Goal: Information Seeking & Learning: Learn about a topic

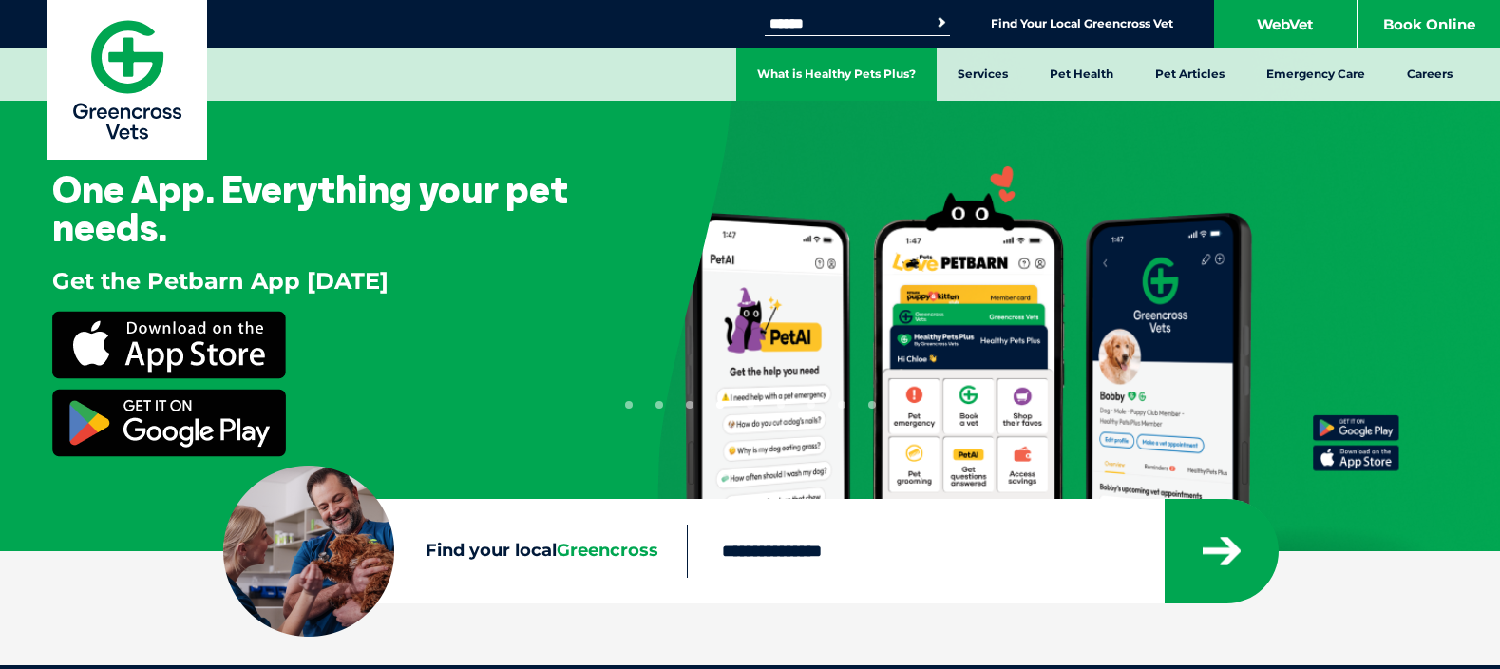
click at [825, 83] on link "What is Healthy Pets Plus?" at bounding box center [836, 74] width 200 height 53
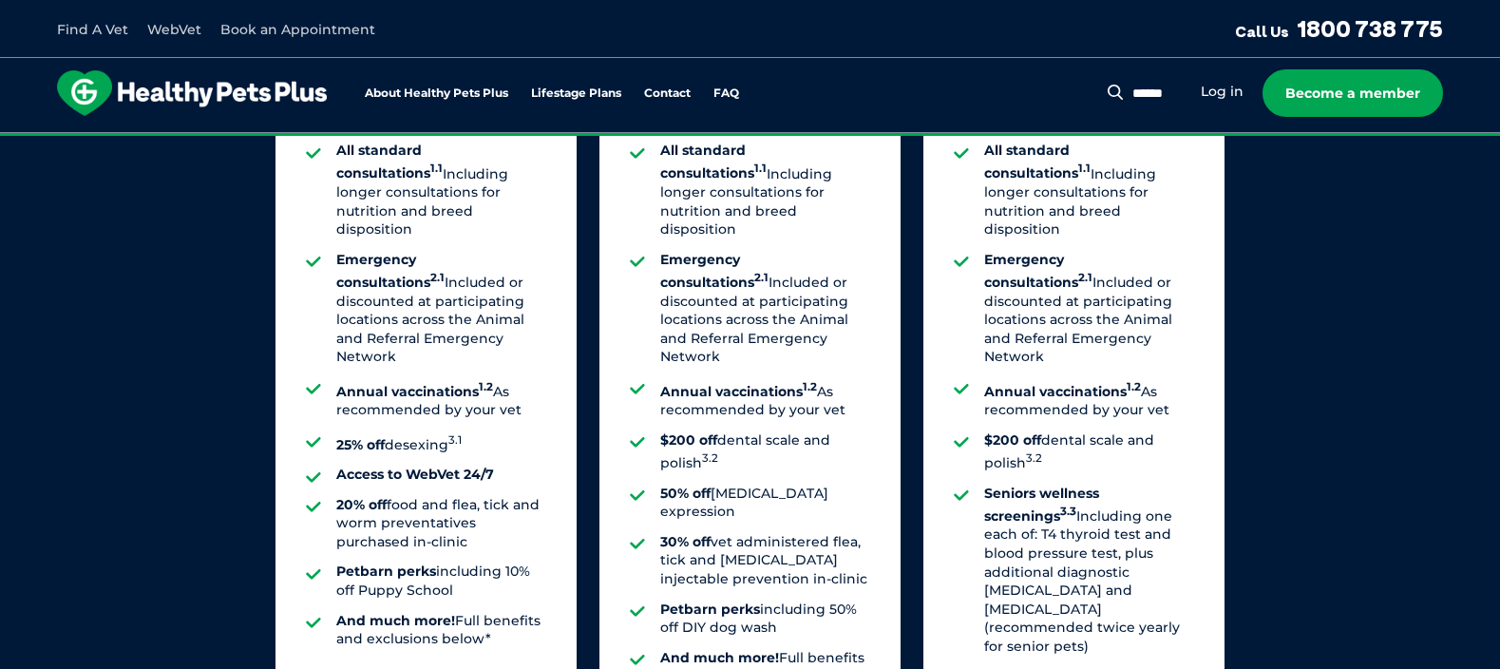
scroll to position [1537, 0]
drag, startPoint x: 1042, startPoint y: 409, endPoint x: 965, endPoint y: 387, distance: 80.3
click at [984, 429] on li "$200 off dental scale and polish 3.2" at bounding box center [1089, 450] width 210 height 42
click at [1034, 429] on strong "$200 off" at bounding box center [1012, 437] width 57 height 17
drag, startPoint x: 1068, startPoint y: 406, endPoint x: 978, endPoint y: 384, distance: 92.9
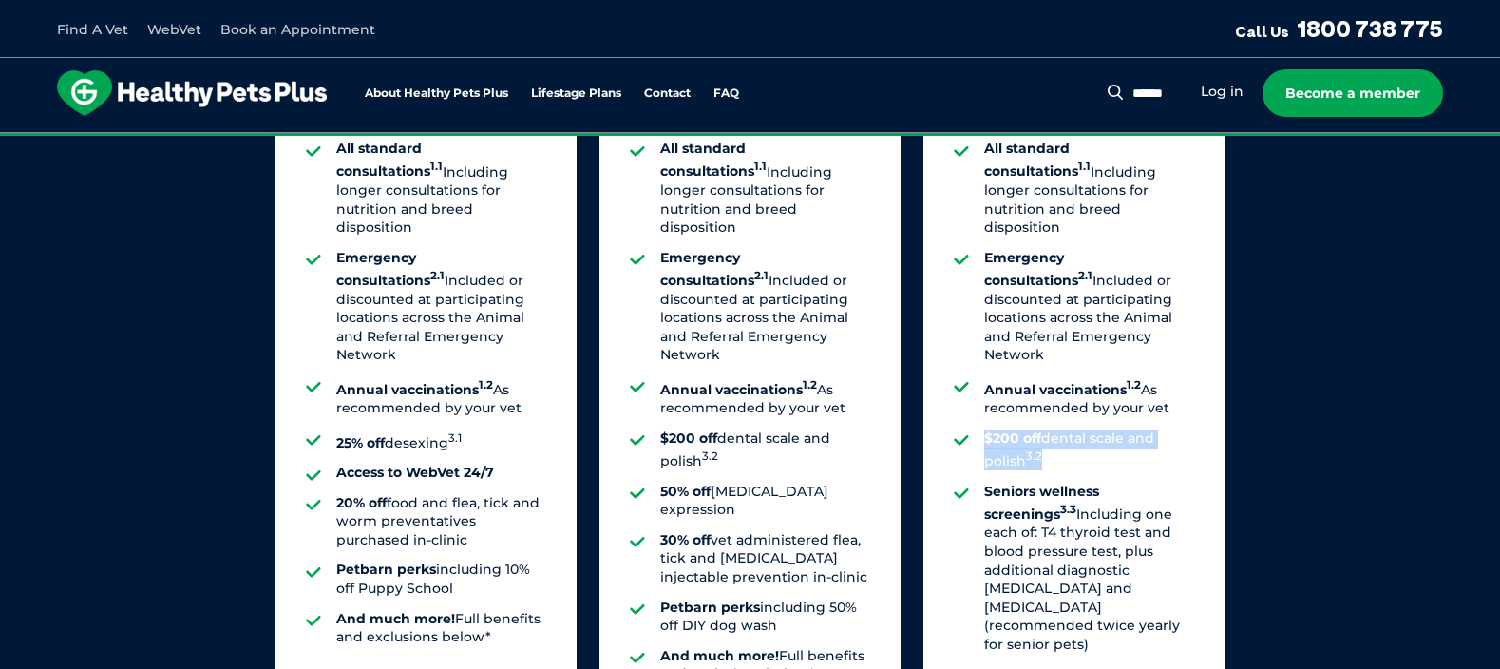
click at [978, 384] on ul "All standard consultations 1.1 Including longer consultations for nutrition and…" at bounding box center [1074, 421] width 240 height 563
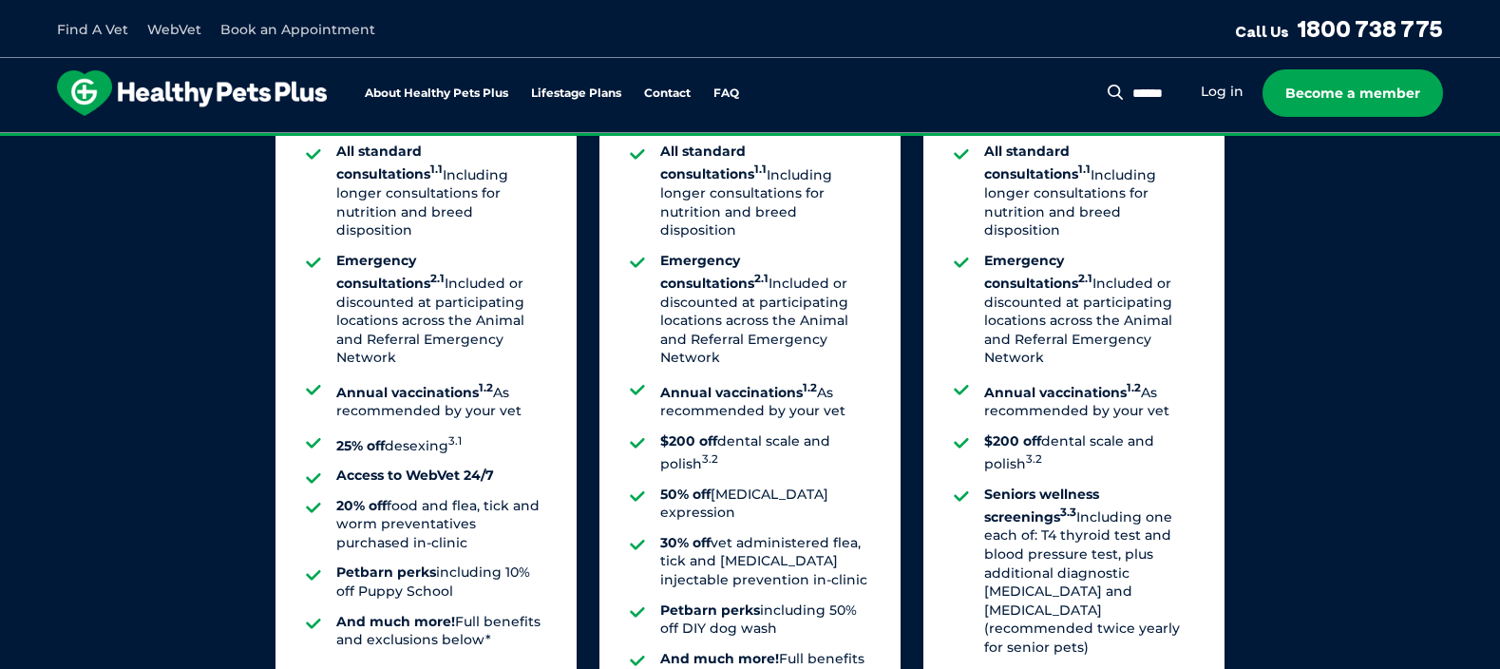
click at [1051, 432] on li "$200 off dental scale and polish 3.2" at bounding box center [1089, 453] width 210 height 42
drag, startPoint x: 1051, startPoint y: 408, endPoint x: 966, endPoint y: 377, distance: 89.9
click at [966, 377] on ul "All standard consultations 1.1 Including longer consultations for nutrition and…" at bounding box center [1074, 424] width 240 height 563
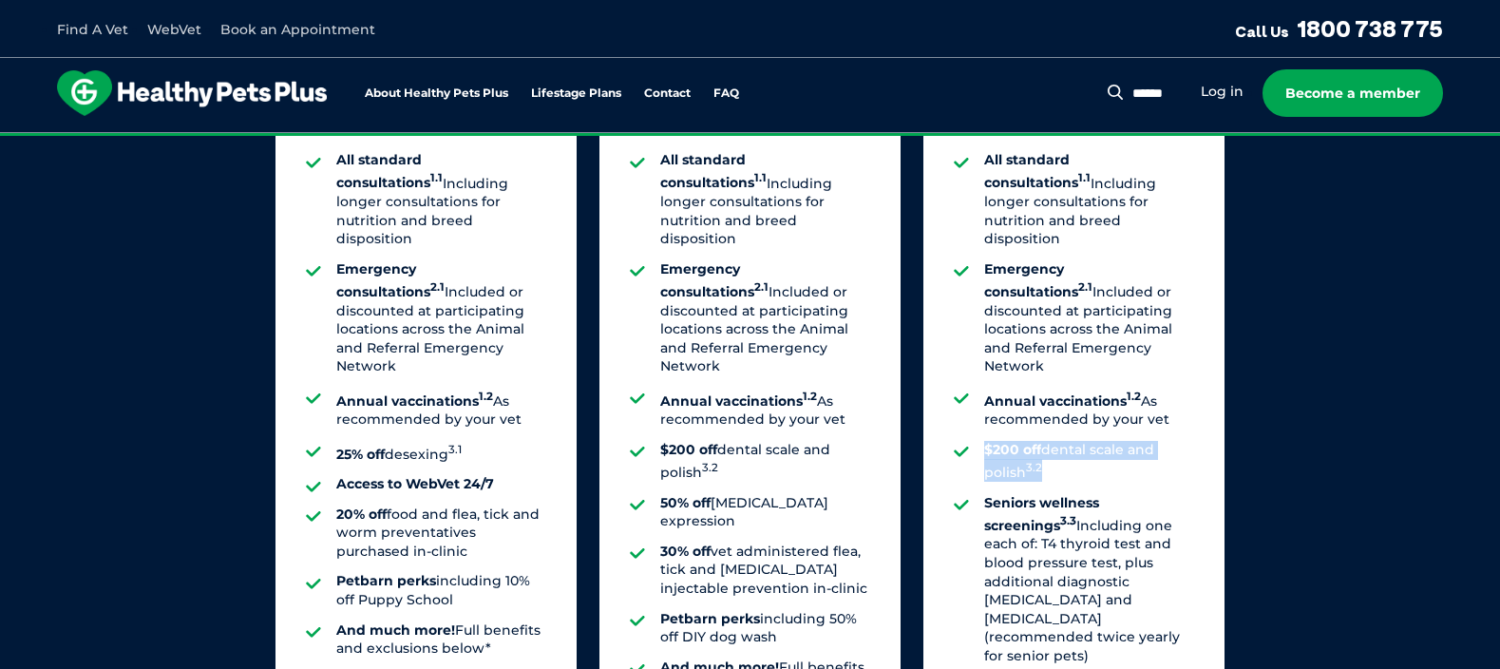
click at [1114, 441] on li "$200 off dental scale and polish 3.2" at bounding box center [1089, 462] width 210 height 42
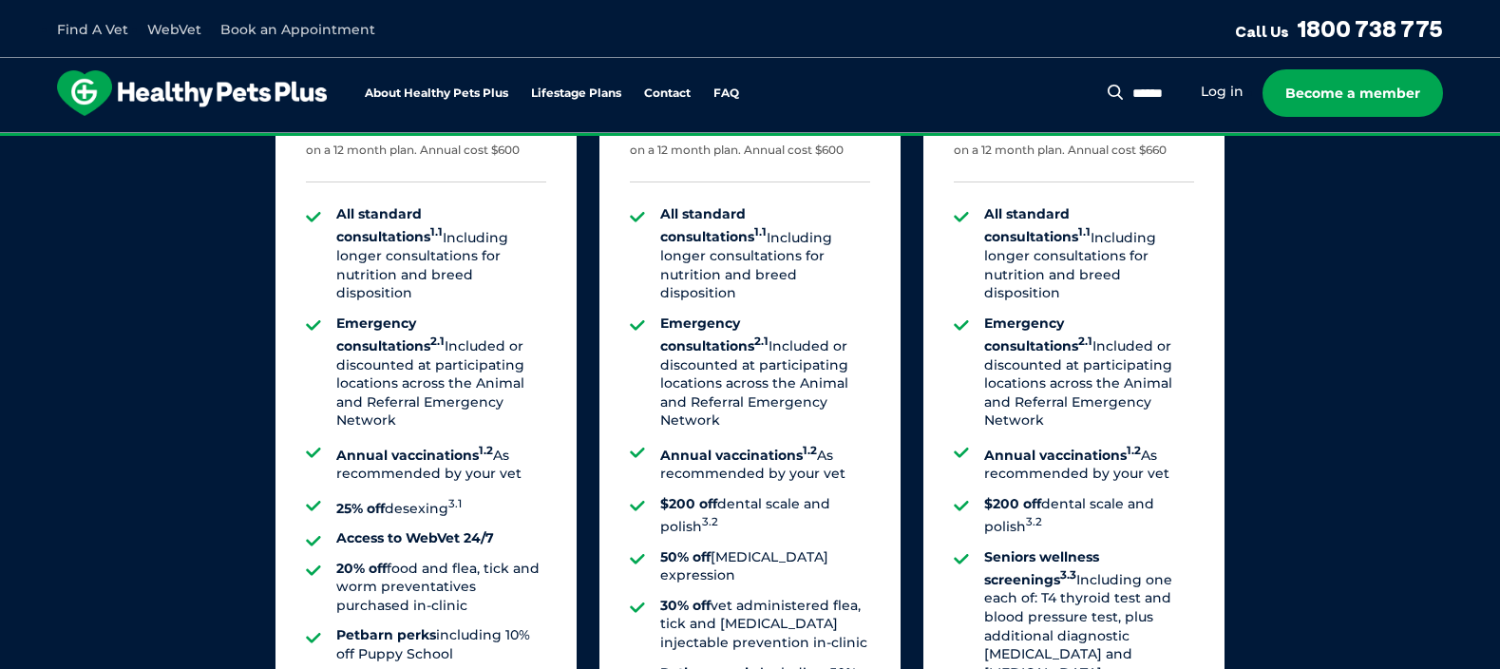
scroll to position [1424, 0]
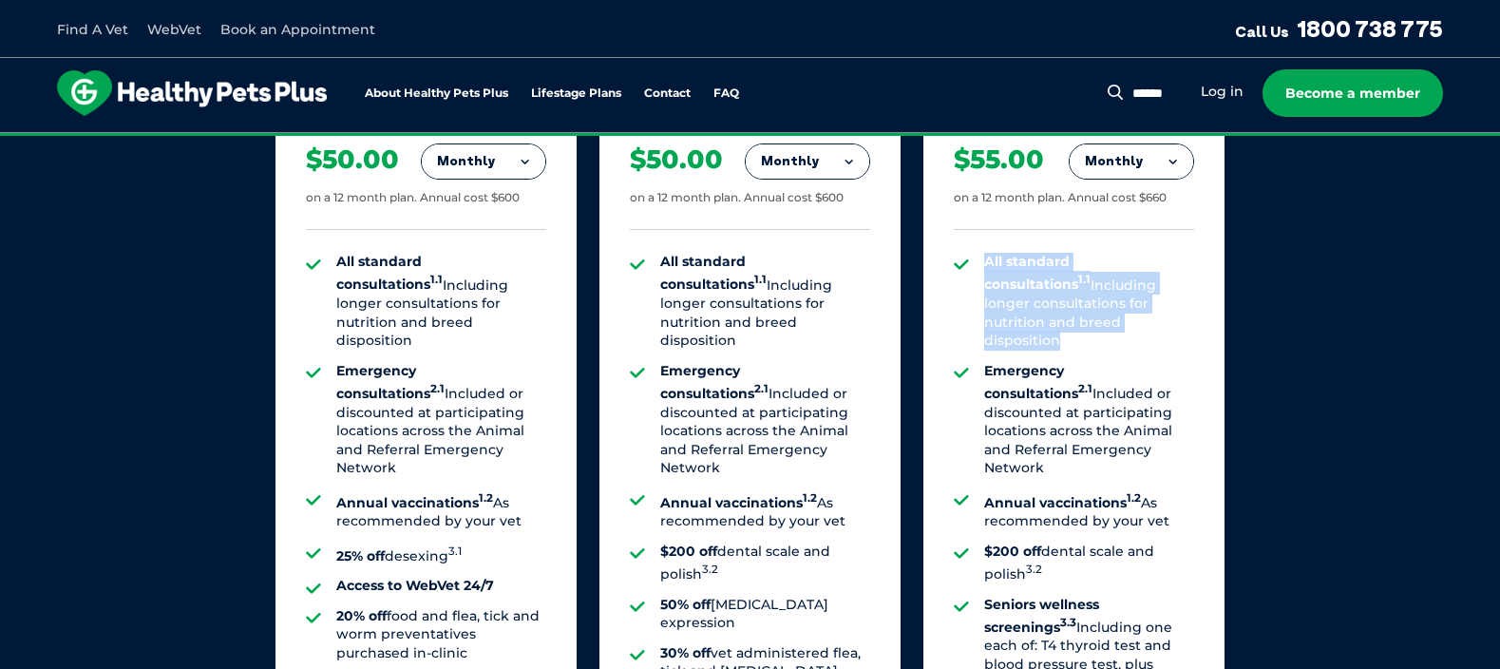
drag, startPoint x: 1068, startPoint y: 314, endPoint x: 964, endPoint y: 241, distance: 126.2
click at [964, 253] on ul "All standard consultations 1.1 Including longer consultations for nutrition and…" at bounding box center [1074, 534] width 240 height 563
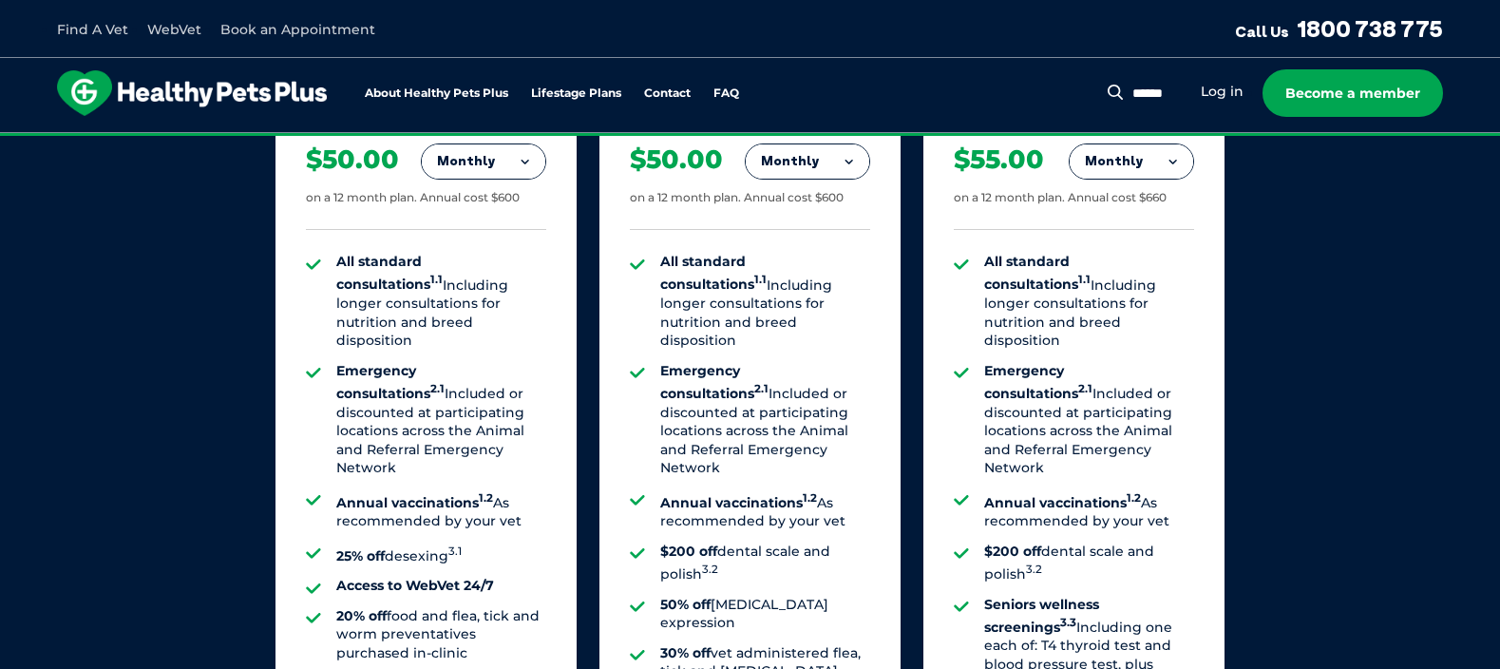
click at [1057, 287] on li "All standard consultations 1.1 Including longer consultations for nutrition and…" at bounding box center [1089, 302] width 210 height 98
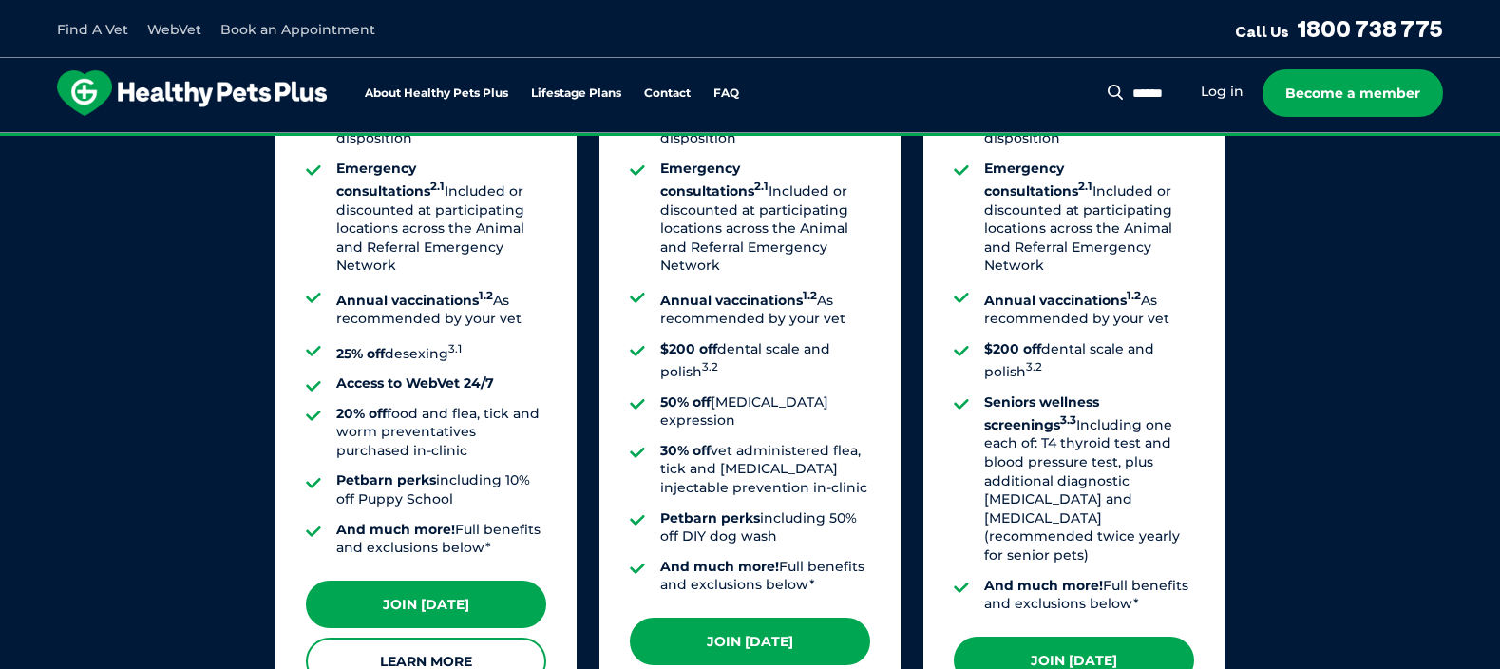
scroll to position [1630, 0]
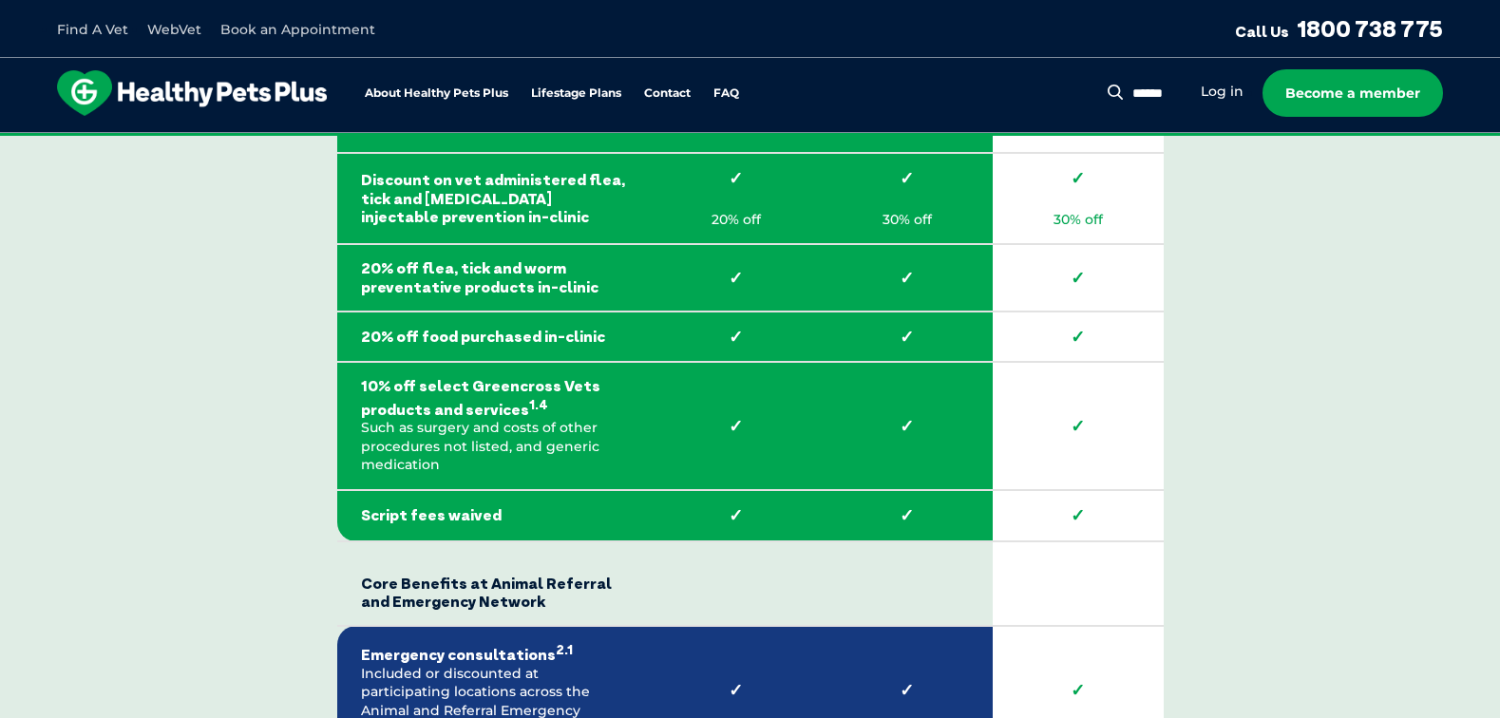
scroll to position [3720, 0]
click at [708, 451] on td "✓" at bounding box center [736, 425] width 171 height 128
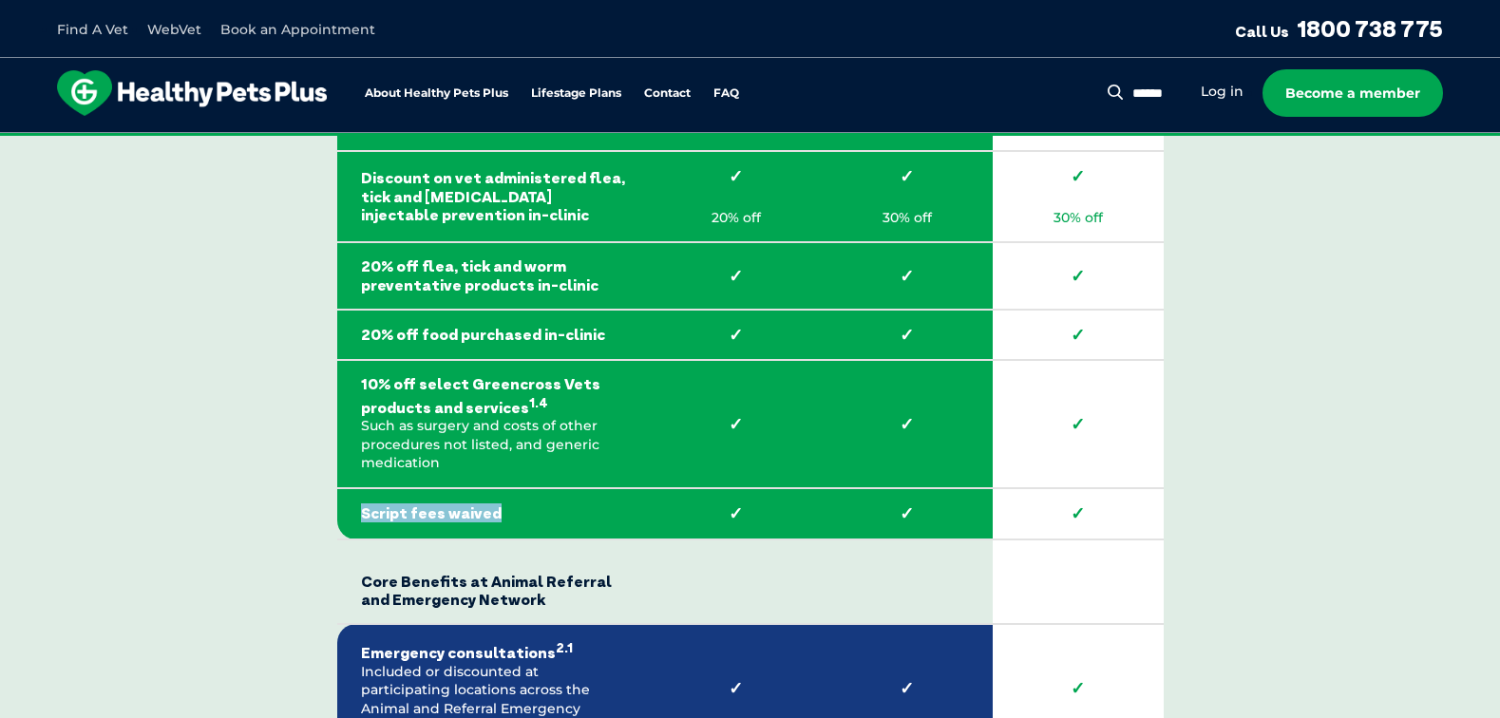
drag, startPoint x: 497, startPoint y: 486, endPoint x: 340, endPoint y: 471, distance: 157.4
click at [340, 488] on td "Script fees waived" at bounding box center [494, 513] width 314 height 51
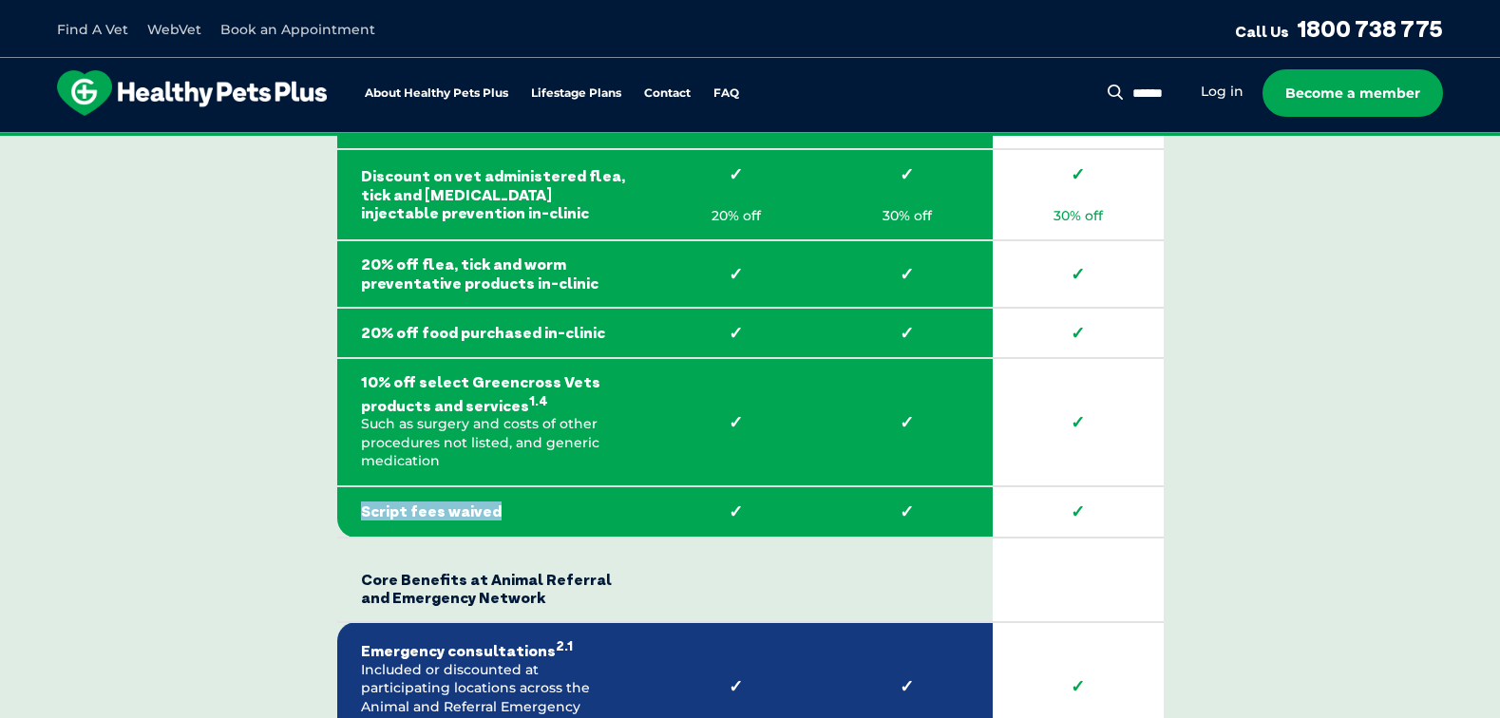
drag, startPoint x: 373, startPoint y: 471, endPoint x: 500, endPoint y: 478, distance: 126.5
click at [500, 503] on strong "Script fees waived" at bounding box center [494, 512] width 266 height 18
drag, startPoint x: 465, startPoint y: 486, endPoint x: 358, endPoint y: 474, distance: 107.0
click at [392, 503] on strong "Script fees waived" at bounding box center [494, 512] width 266 height 18
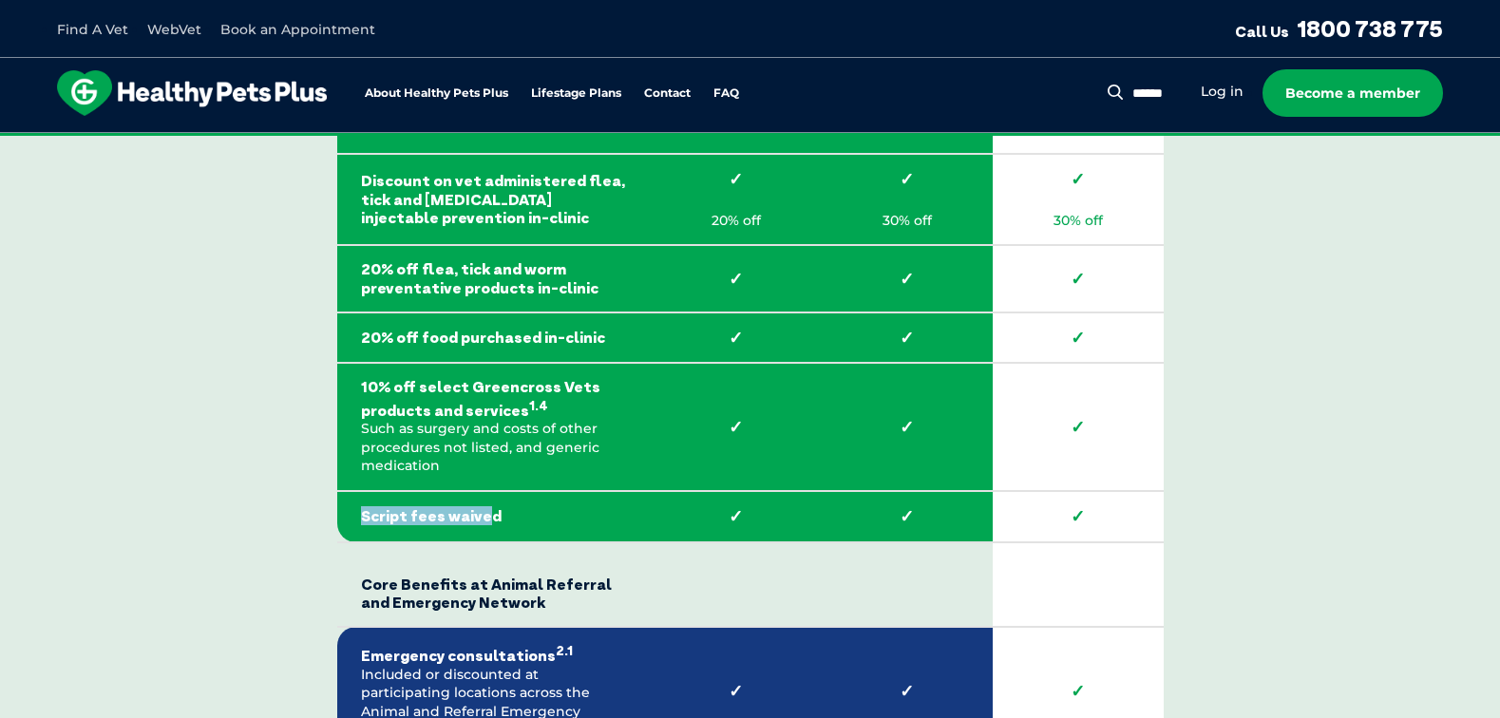
drag, startPoint x: 364, startPoint y: 477, endPoint x: 486, endPoint y: 486, distance: 122.9
click at [486, 507] on strong "Script fees waived" at bounding box center [494, 516] width 266 height 18
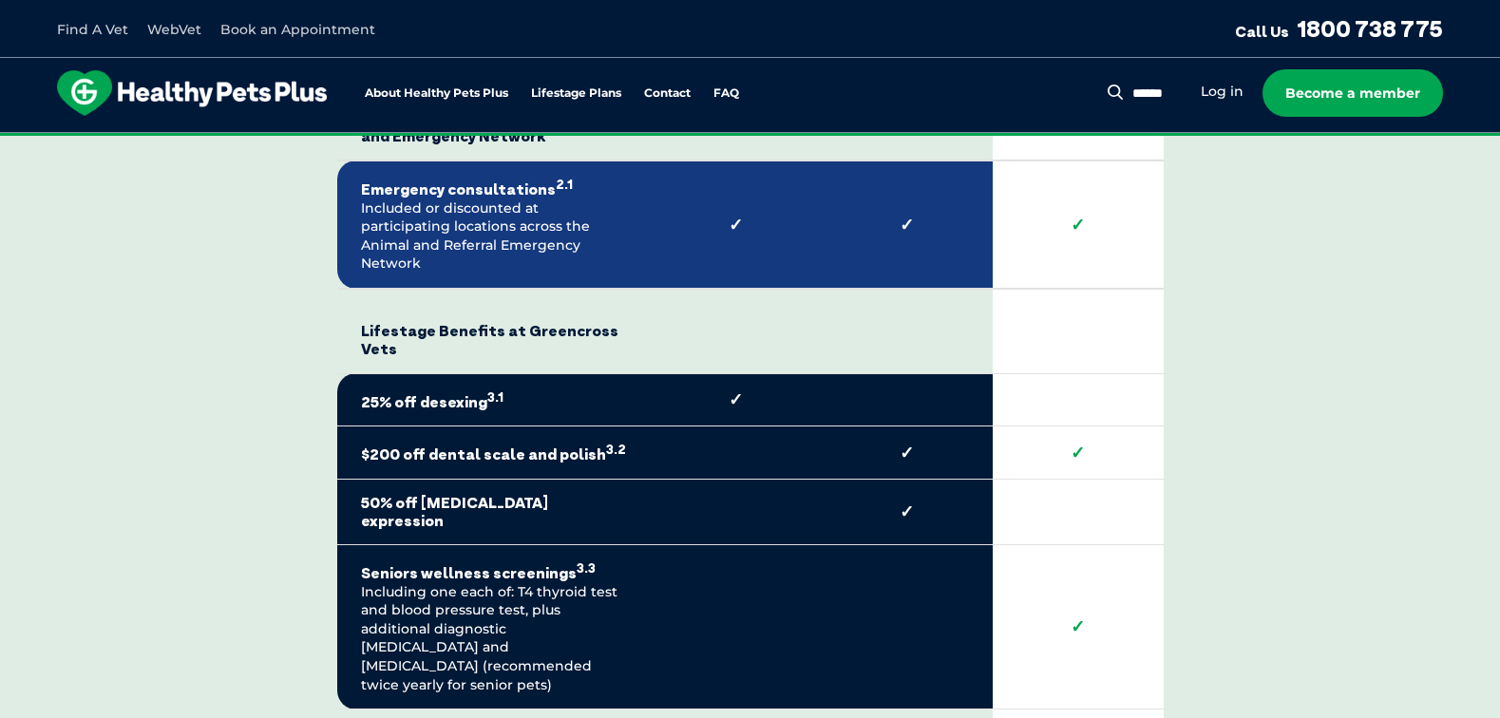
scroll to position [4185, 0]
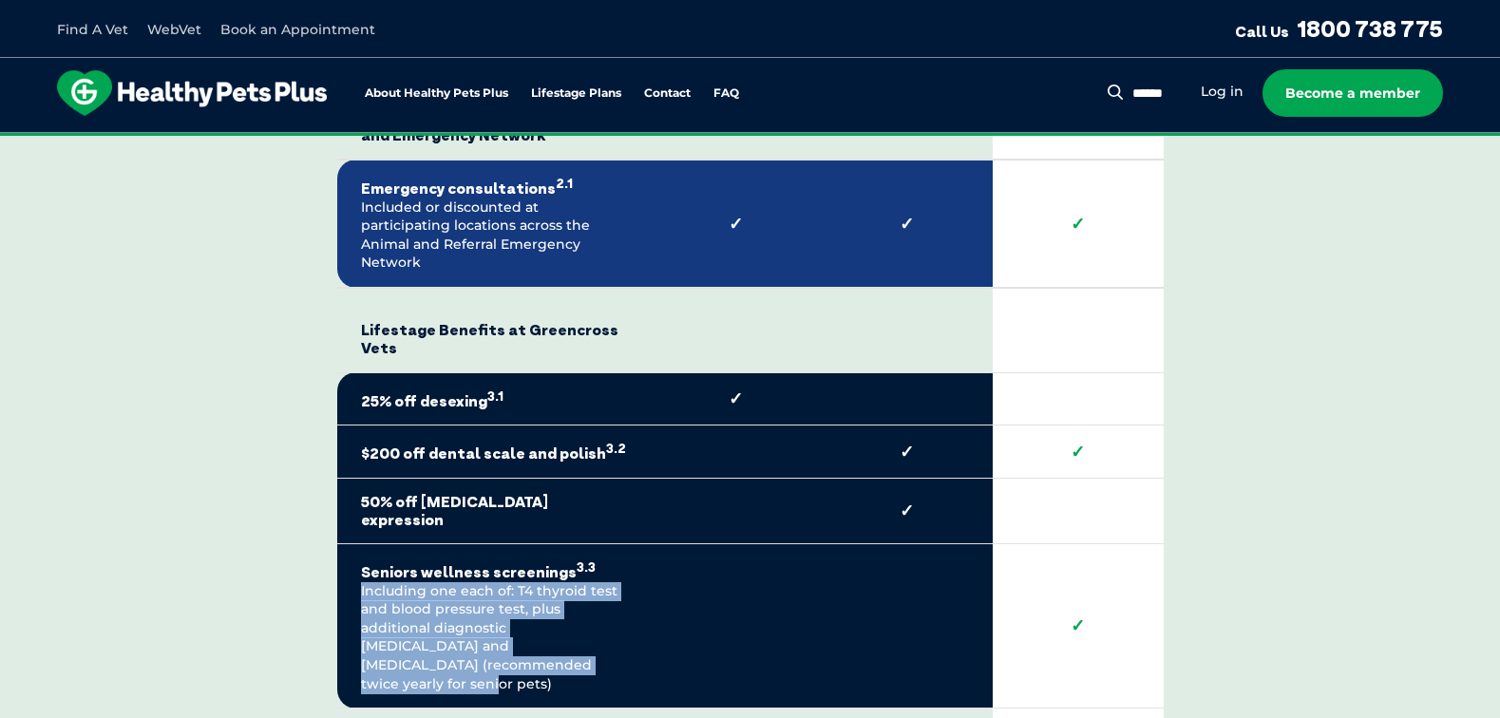
drag, startPoint x: 354, startPoint y: 516, endPoint x: 474, endPoint y: 612, distance: 153.4
click at [474, 612] on td "Seniors wellness screenings 3.3 Including one each of: T4 thyroid test and bloo…" at bounding box center [494, 626] width 314 height 164
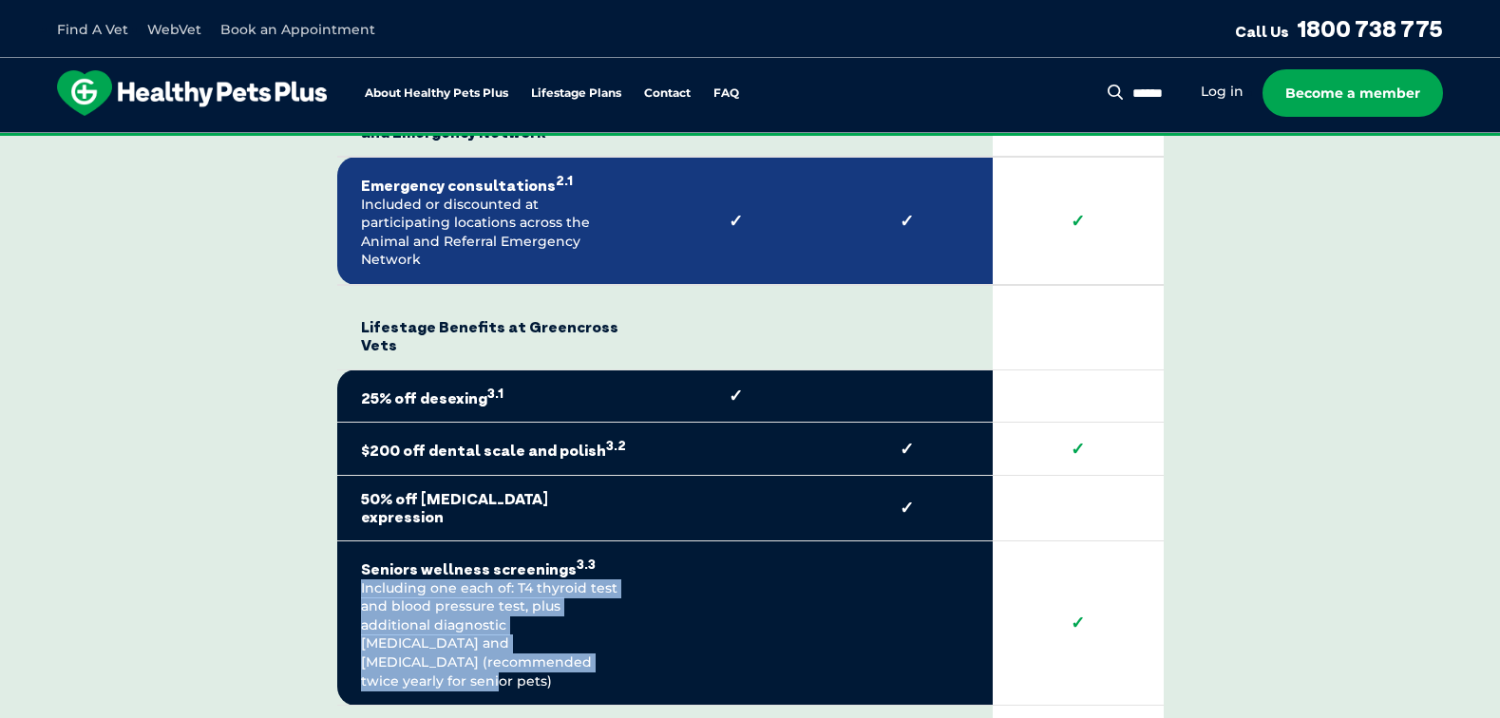
click at [474, 604] on td "Seniors wellness screenings 3.3 Including one each of: T4 thyroid test and bloo…" at bounding box center [494, 624] width 314 height 164
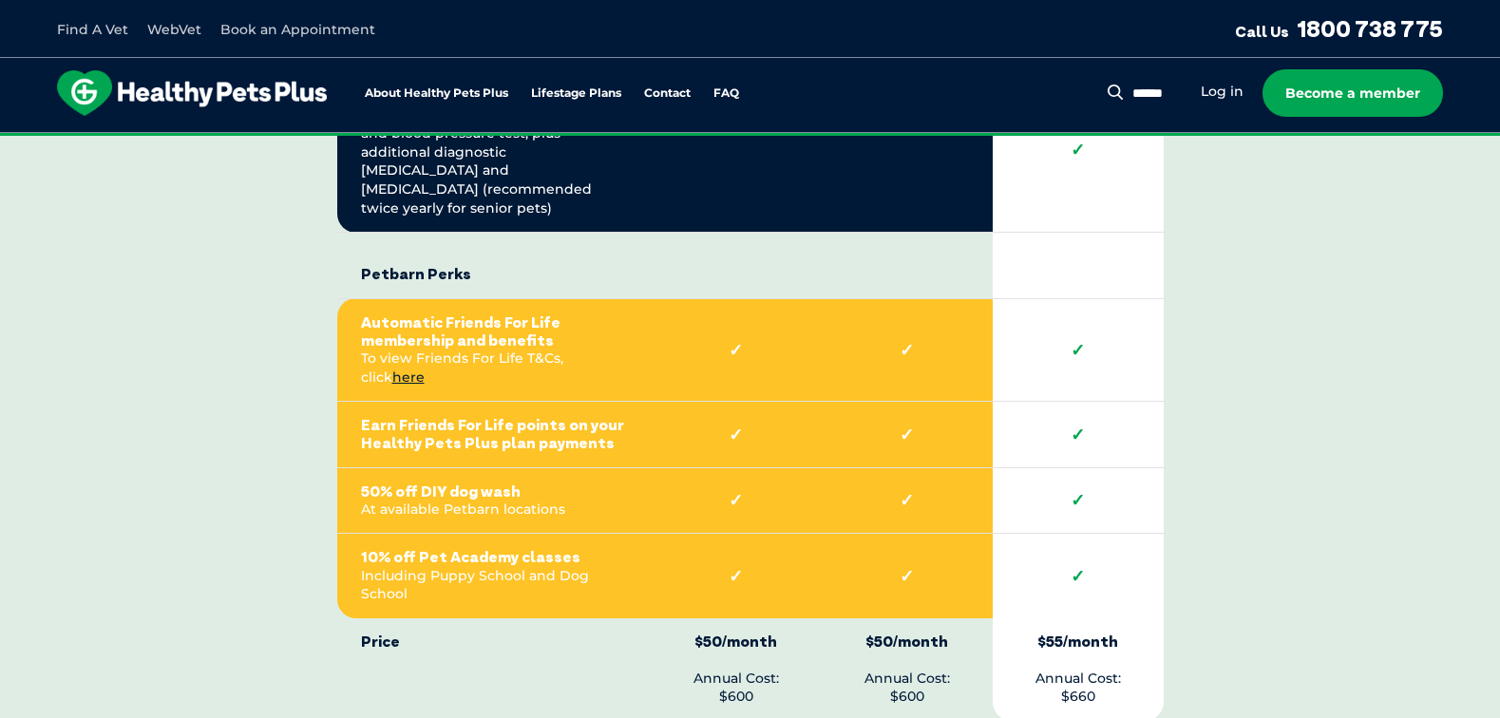
scroll to position [4672, 0]
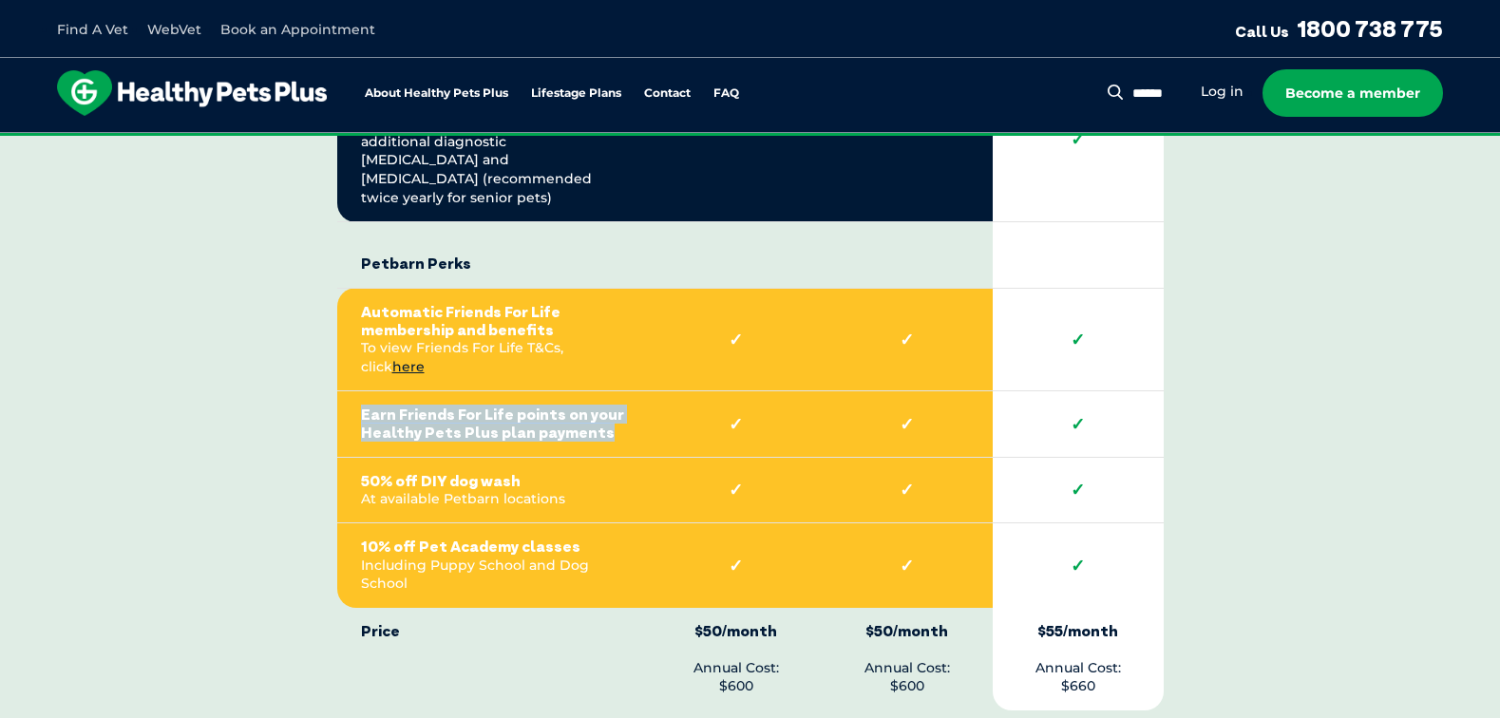
drag, startPoint x: 369, startPoint y: 306, endPoint x: 598, endPoint y: 334, distance: 230.7
click at [598, 391] on td "Earn Friends For Life points on your Healthy Pets Plus plan payments" at bounding box center [494, 424] width 314 height 66
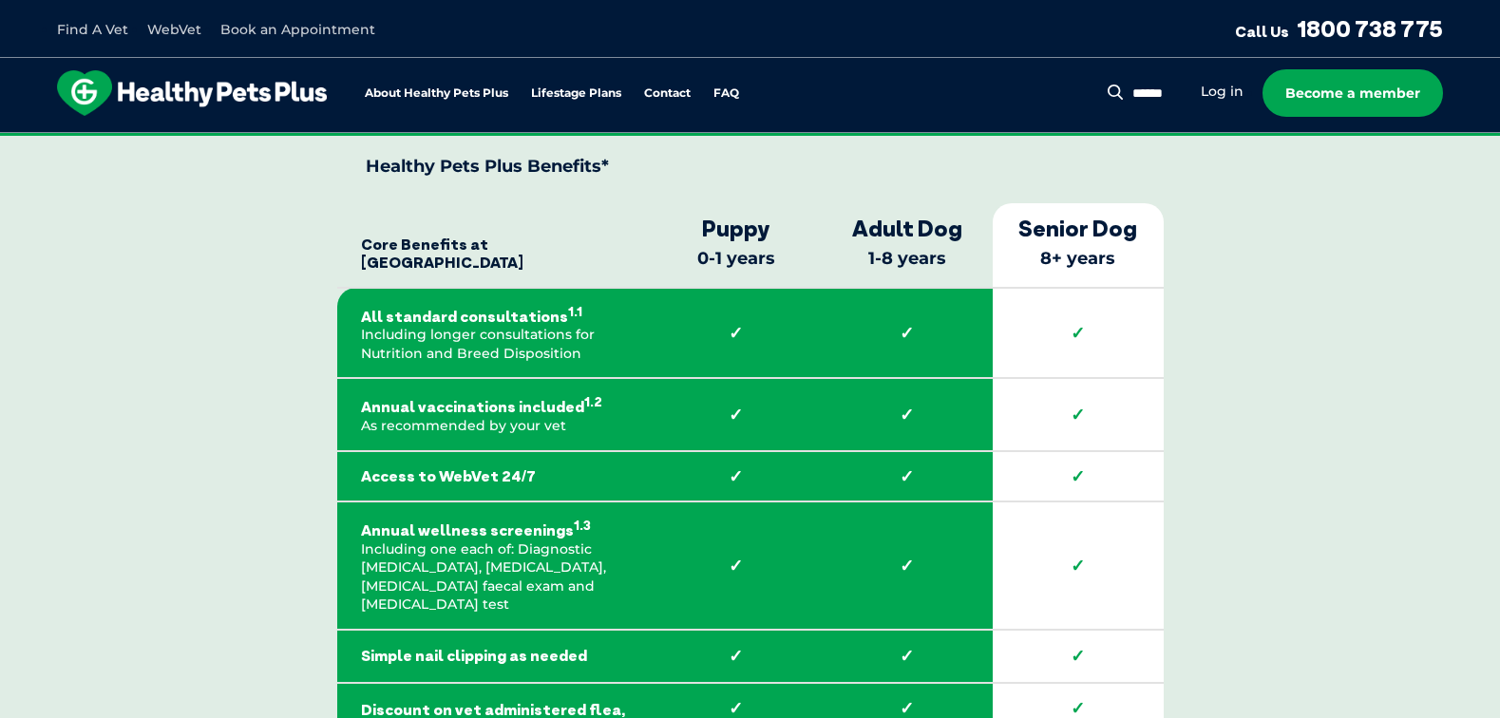
scroll to position [3188, 0]
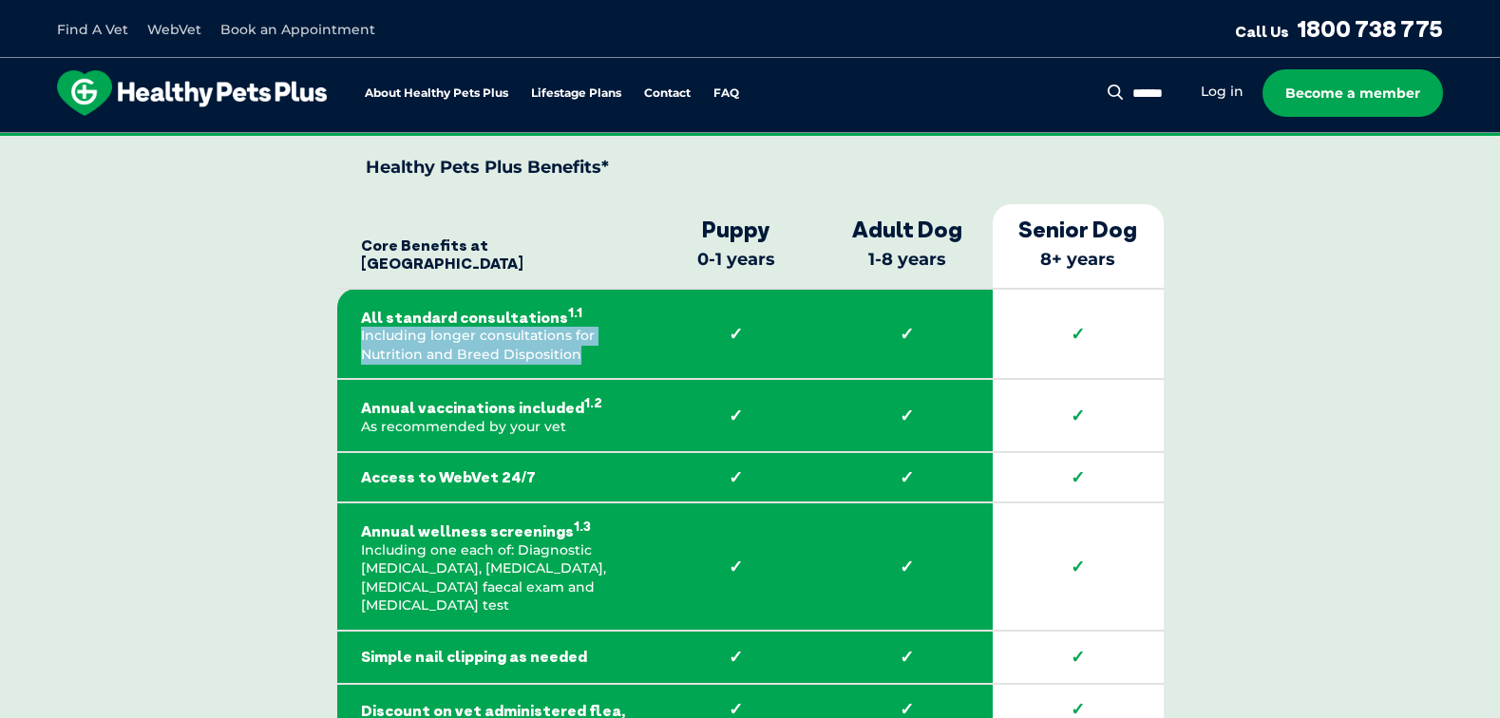
drag, startPoint x: 361, startPoint y: 322, endPoint x: 585, endPoint y: 354, distance: 226.5
click at [584, 358] on td "All standard consultations 1.1 Including longer consultations for Nutrition and…" at bounding box center [494, 334] width 314 height 91
drag, startPoint x: 588, startPoint y: 341, endPoint x: 376, endPoint y: 321, distance: 212.8
click at [354, 319] on td "All standard consultations 1.1 Including longer consultations for Nutrition and…" at bounding box center [494, 334] width 314 height 91
drag, startPoint x: 361, startPoint y: 322, endPoint x: 598, endPoint y: 347, distance: 237.9
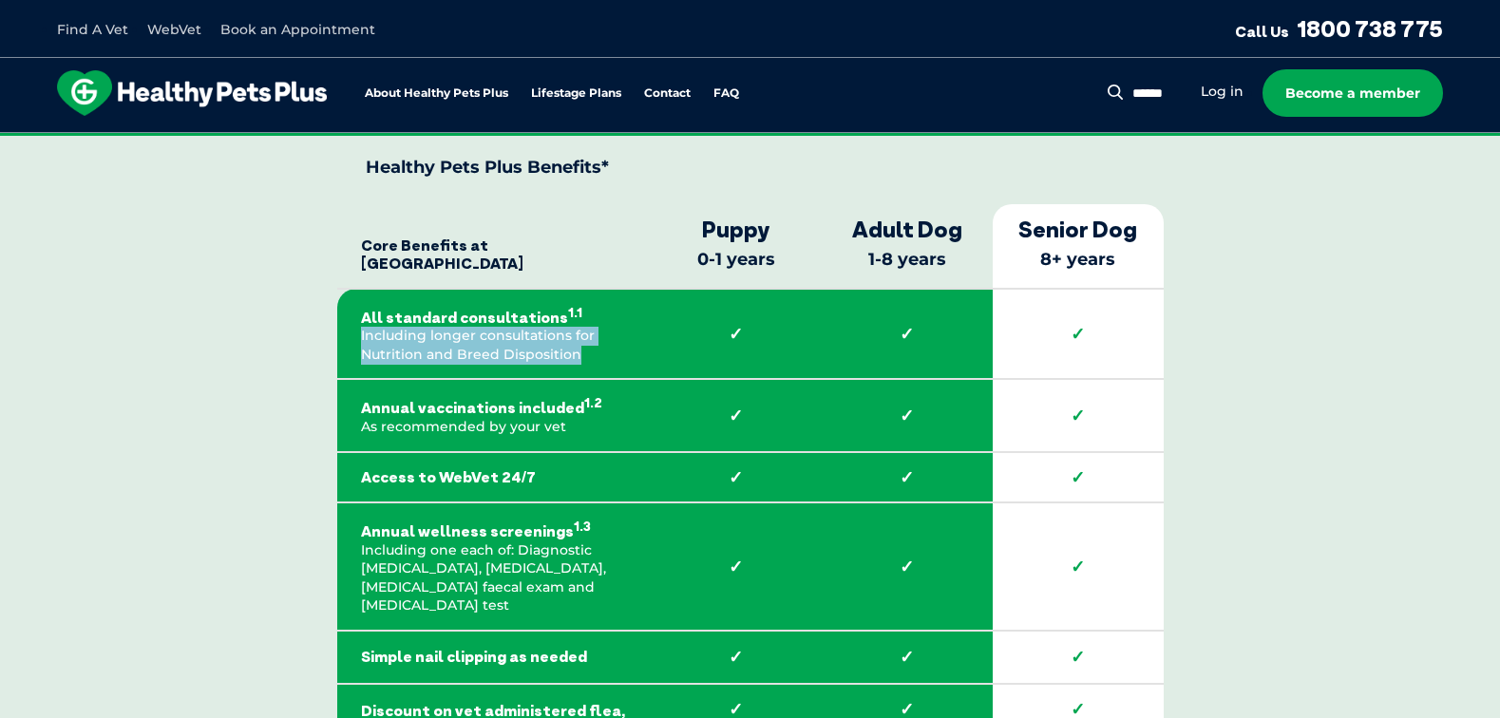
click at [598, 347] on td "All standard consultations 1.1 Including longer consultations for Nutrition and…" at bounding box center [494, 334] width 314 height 91
drag, startPoint x: 576, startPoint y: 346, endPoint x: 399, endPoint y: 325, distance: 178.0
click at [409, 330] on td "All standard consultations 1.1 Including longer consultations for Nutrition and…" at bounding box center [494, 334] width 314 height 91
drag, startPoint x: 364, startPoint y: 308, endPoint x: 571, endPoint y: 345, distance: 210.4
click at [543, 345] on td "All standard consultations 1.1 Including longer consultations for Nutrition and…" at bounding box center [494, 334] width 314 height 91
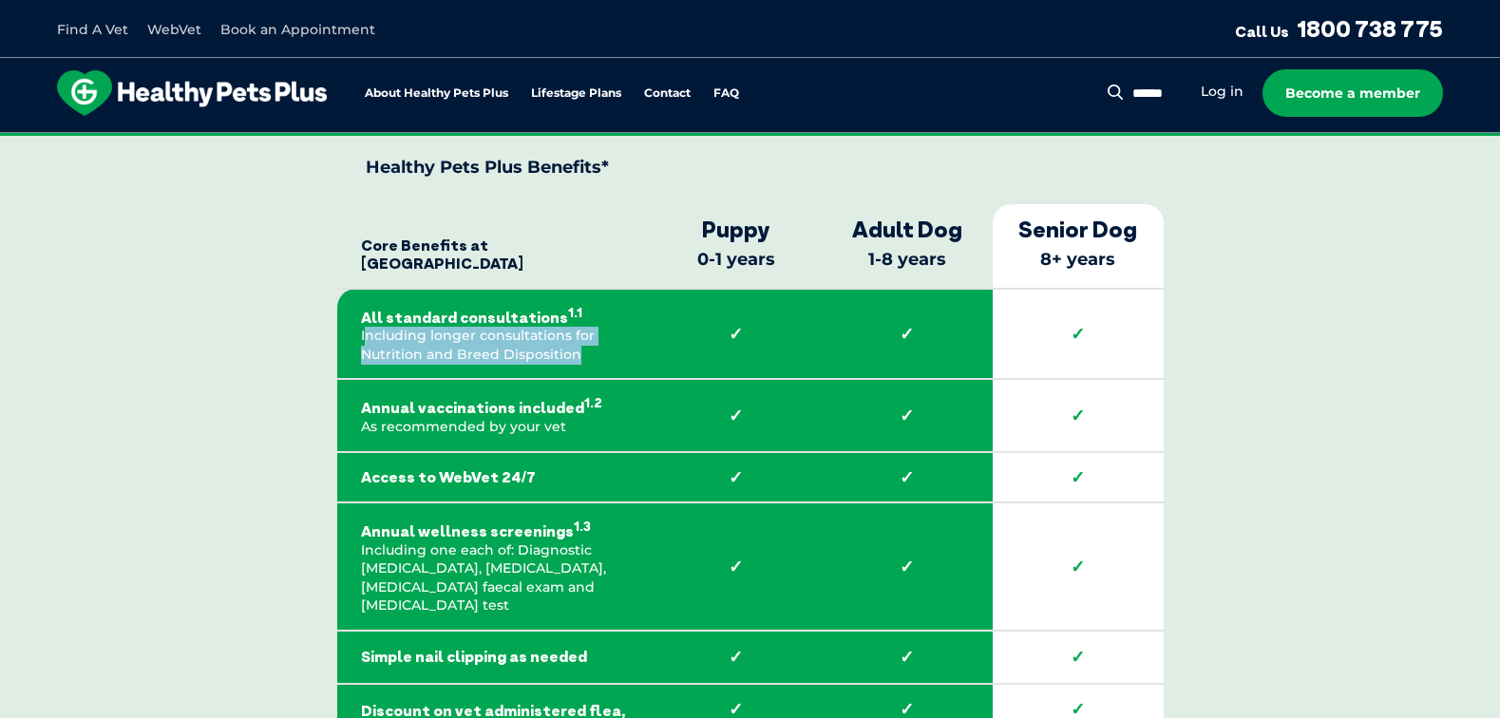
drag, startPoint x: 563, startPoint y: 344, endPoint x: 360, endPoint y: 316, distance: 205.2
click at [365, 318] on td "All standard consultations 1.1 Including longer consultations for Nutrition and…" at bounding box center [494, 334] width 314 height 91
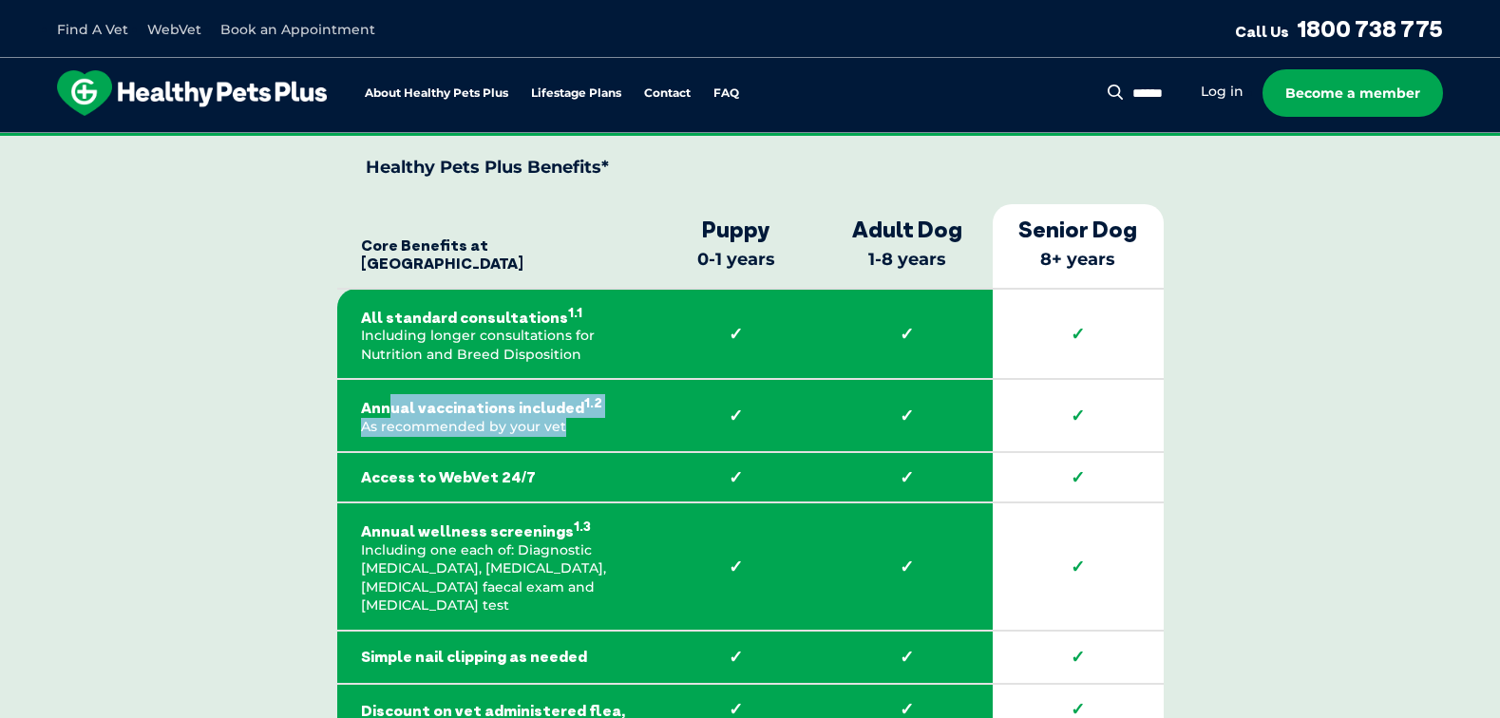
drag, startPoint x: 558, startPoint y: 411, endPoint x: 386, endPoint y: 385, distance: 174.0
click at [386, 385] on td "Annual vaccinations included 1.2 As recommended by your vet" at bounding box center [494, 415] width 314 height 72
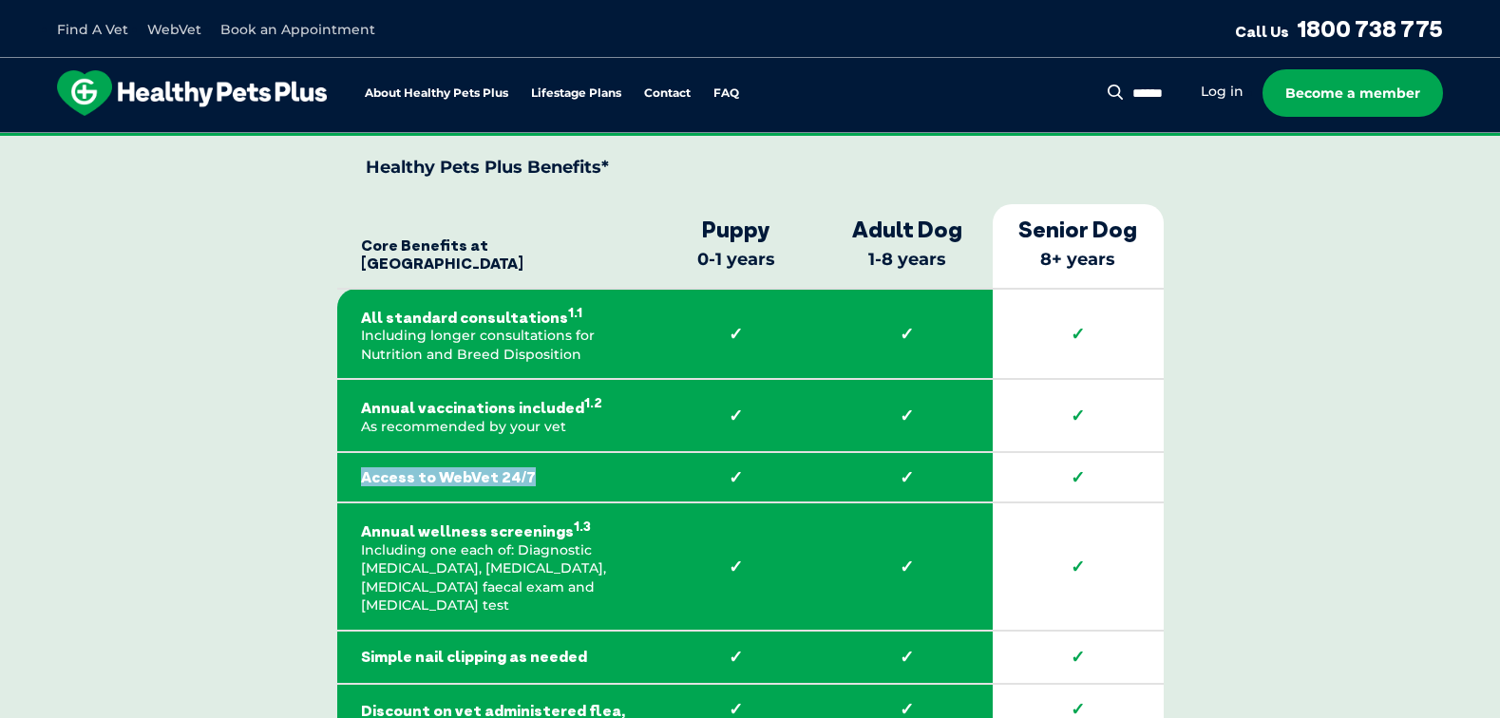
drag, startPoint x: 523, startPoint y: 458, endPoint x: 342, endPoint y: 443, distance: 181.2
click at [342, 452] on td "Access to WebVet 24/7" at bounding box center [494, 477] width 314 height 51
